Goal: Task Accomplishment & Management: Manage account settings

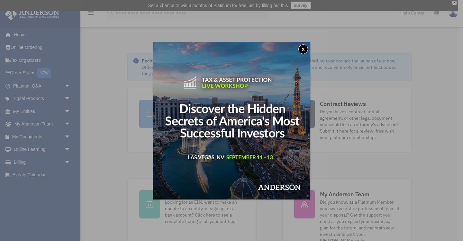
click at [301, 50] on button "x" at bounding box center [304, 49] width 10 height 10
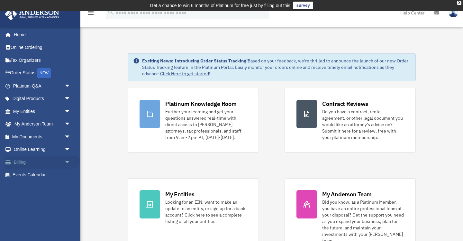
click at [33, 161] on link "Billing arrow_drop_down" at bounding box center [43, 162] width 76 height 13
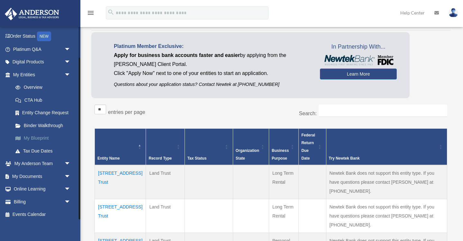
scroll to position [48, 0]
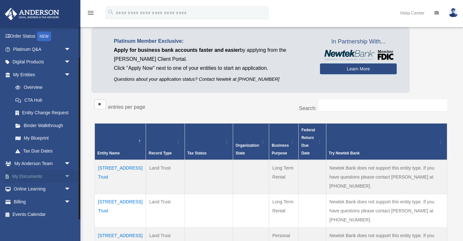
click at [21, 175] on link "My Documents arrow_drop_down" at bounding box center [43, 176] width 76 height 13
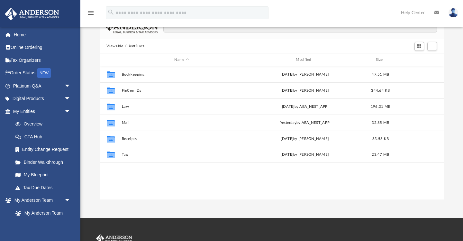
scroll to position [56, 0]
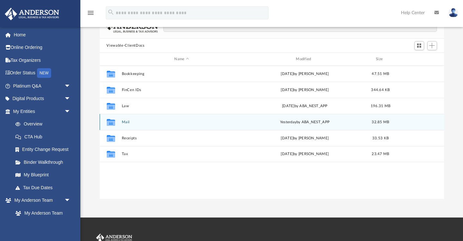
click at [130, 125] on div "Collaborated Folder Mail [DATE] by ABA_NEST_APP 32.85 MB" at bounding box center [272, 122] width 345 height 16
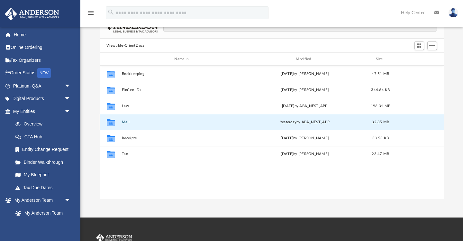
click at [125, 122] on button "Mail" at bounding box center [182, 122] width 120 height 4
click at [111, 122] on icon "grid" at bounding box center [110, 123] width 8 height 5
click at [121, 123] on div "Collaborated Folder Mail [DATE] by ABA_NEST_APP 32.85 MB" at bounding box center [272, 122] width 345 height 16
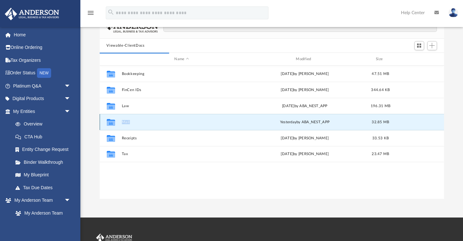
click at [121, 123] on div "Collaborated Folder Mail [DATE] by ABA_NEST_APP 32.85 MB" at bounding box center [272, 122] width 345 height 16
click at [110, 124] on icon "grid" at bounding box center [110, 123] width 8 height 5
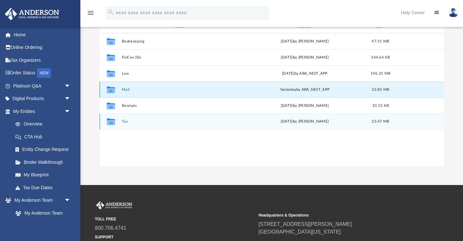
scroll to position [72, 0]
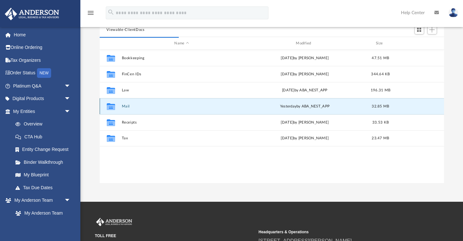
click at [133, 108] on button "Mail" at bounding box center [182, 106] width 120 height 4
click at [129, 105] on button "Mail" at bounding box center [182, 106] width 120 height 4
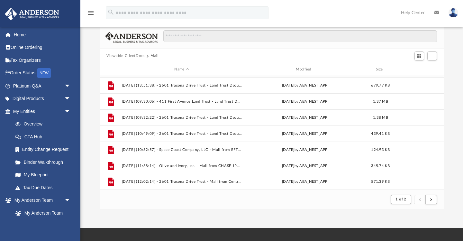
scroll to position [690, 0]
click at [430, 198] on span "submit" at bounding box center [431, 200] width 2 height 4
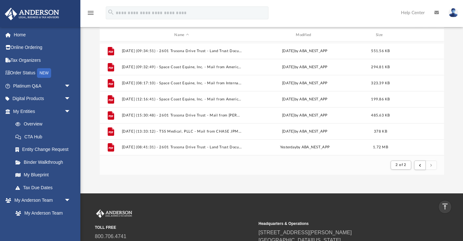
scroll to position [80, 0]
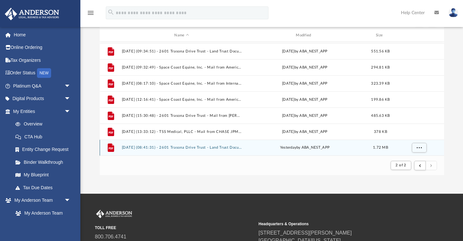
click at [179, 147] on button "[DATE] (08:41:31) - 2601 Trasona Drive Trust - Land Trust Documents from [PERSO…" at bounding box center [182, 148] width 120 height 4
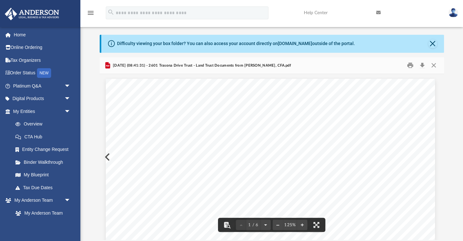
scroll to position [14, 0]
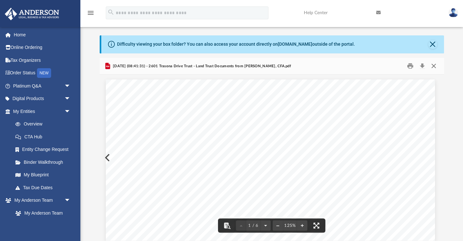
click at [434, 65] on button "Close" at bounding box center [434, 66] width 12 height 10
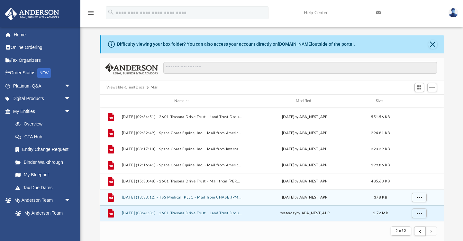
click at [173, 196] on button "[DATE] (13:33:12) - TSS Medical, PLLC - Mail from CHASE JPMorgan Chase Bank, N.…" at bounding box center [182, 197] width 120 height 4
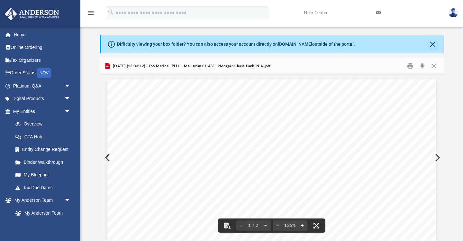
scroll to position [0, 0]
click at [435, 63] on button "Close" at bounding box center [434, 66] width 12 height 10
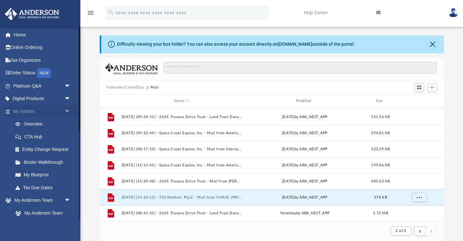
click at [25, 115] on link "My Entities arrow_drop_down" at bounding box center [43, 111] width 76 height 13
